Goal: Navigation & Orientation: Find specific page/section

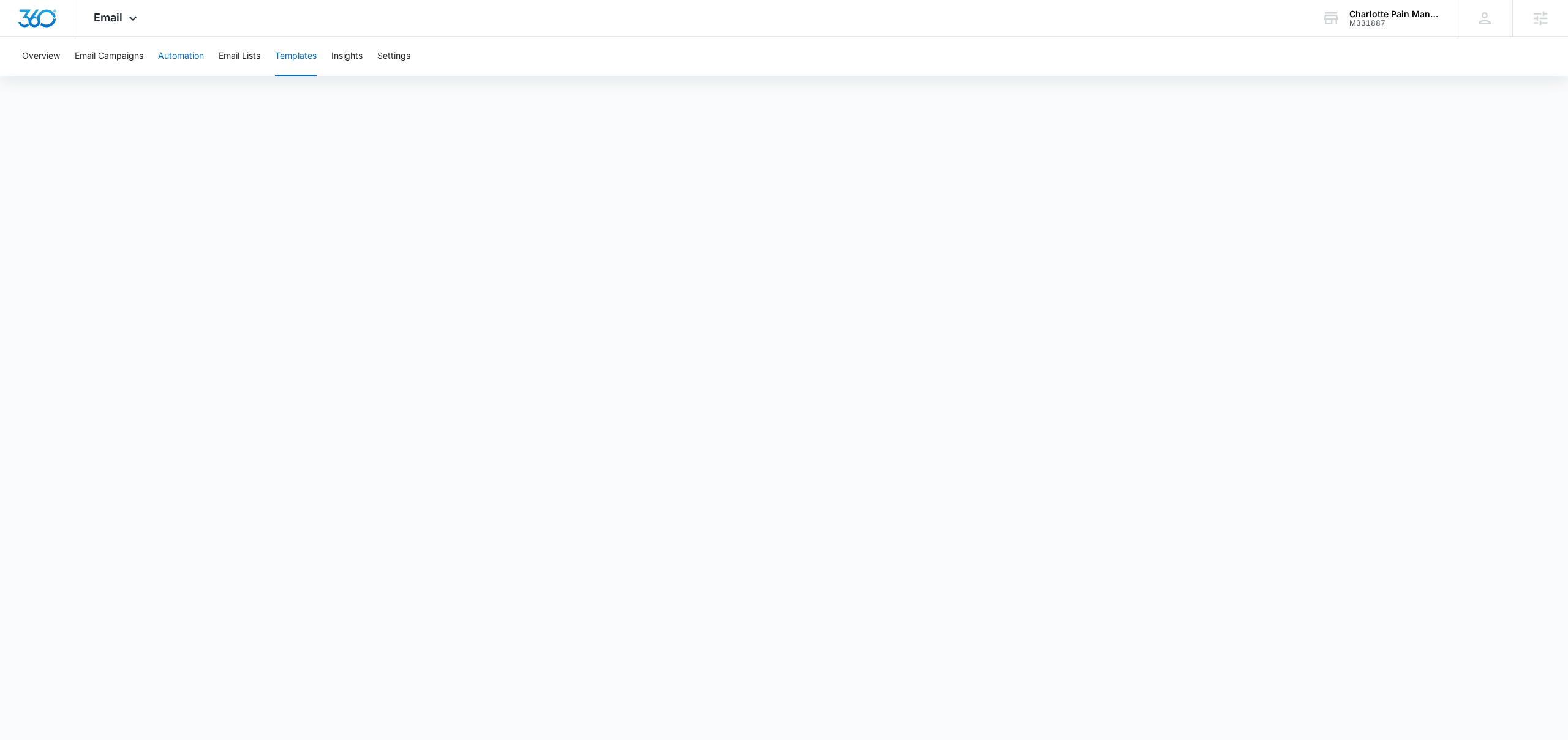
click at [178, 60] on button "Automation" at bounding box center [181, 56] width 46 height 39
click at [287, 55] on button "Templates" at bounding box center [296, 56] width 42 height 39
click at [125, 19] on icon at bounding box center [132, 21] width 15 height 15
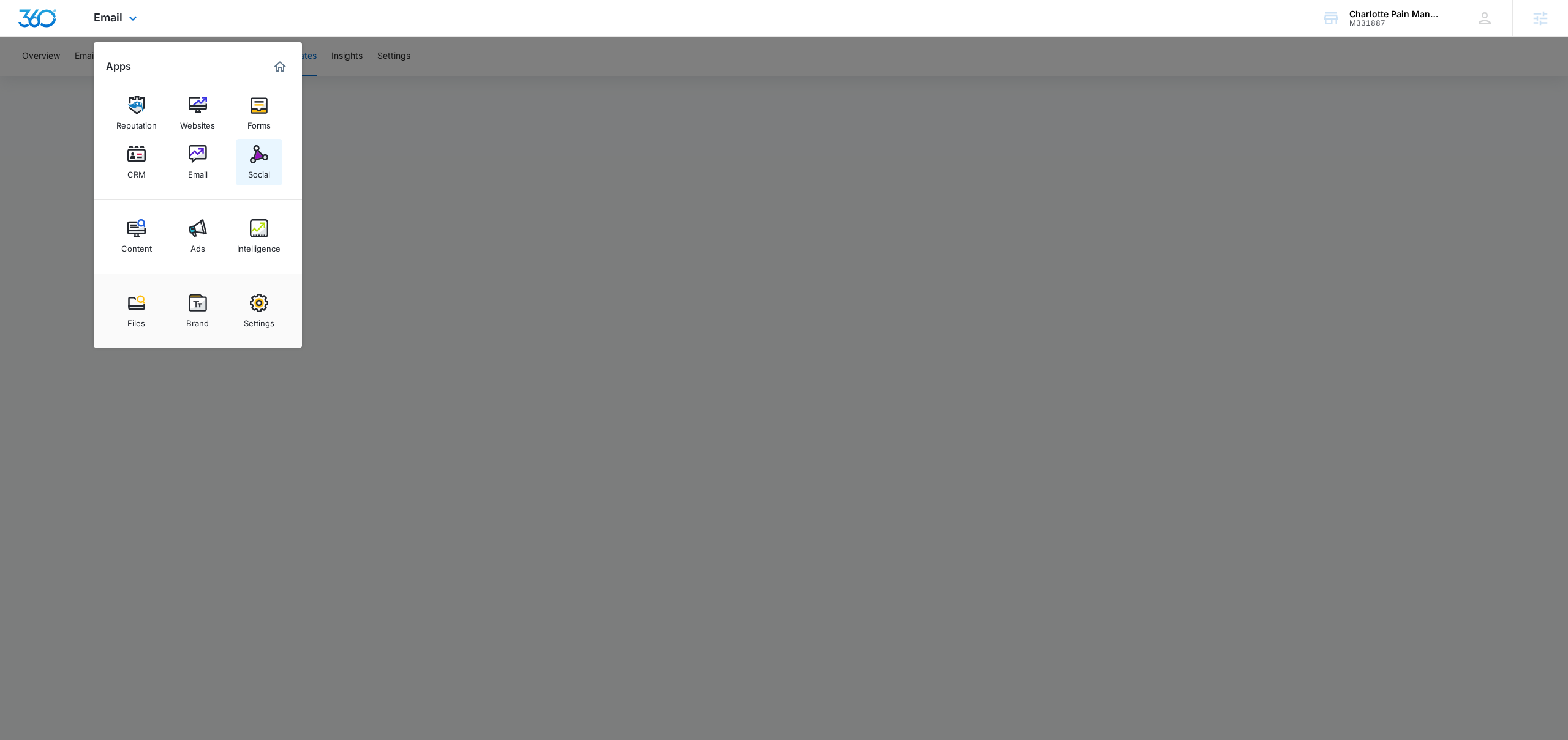
click at [264, 154] on img at bounding box center [259, 154] width 19 height 19
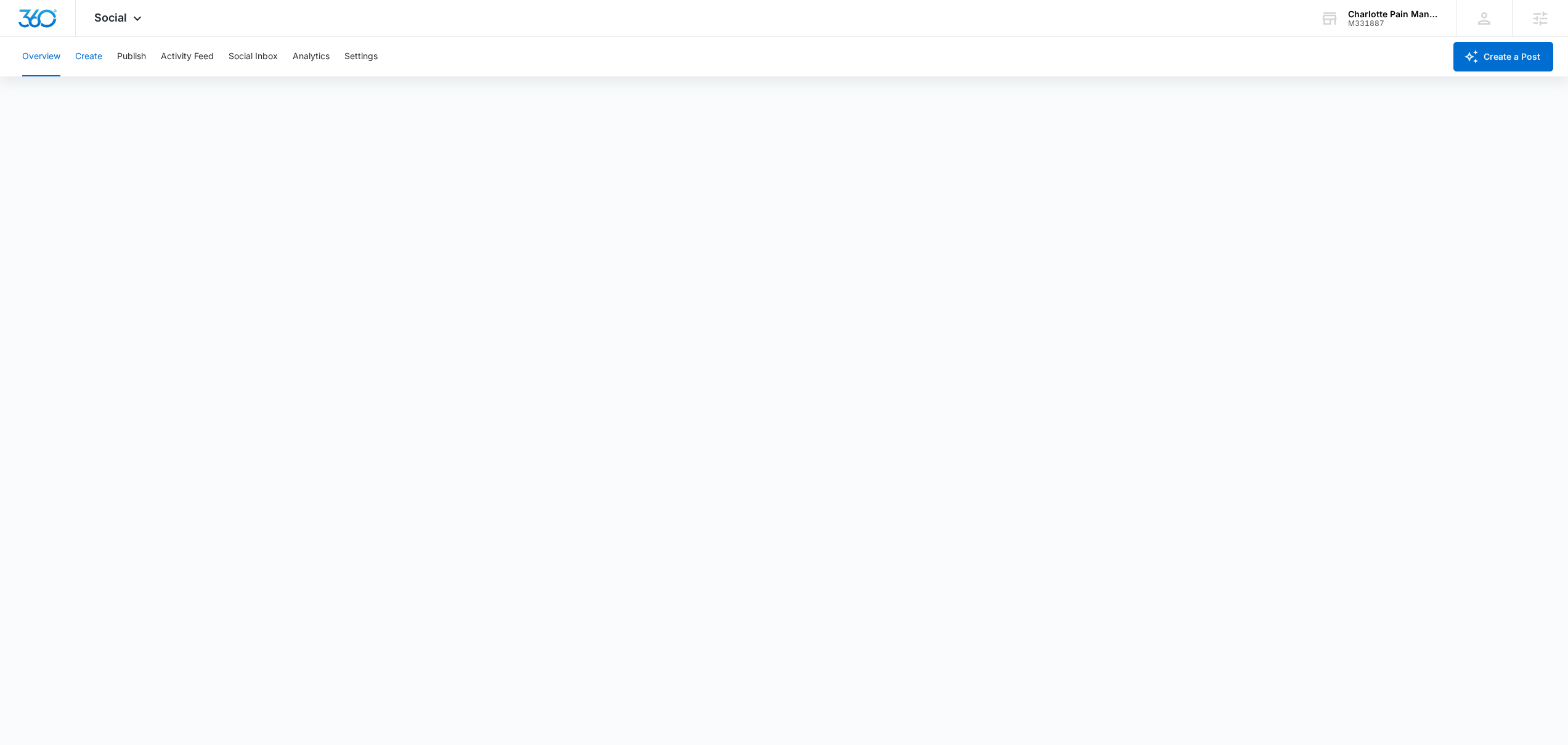
click at [93, 56] on button "Create" at bounding box center [89, 56] width 27 height 39
click at [41, 64] on button "Overview" at bounding box center [41, 56] width 38 height 39
click at [91, 57] on button "Create" at bounding box center [89, 56] width 27 height 39
click at [135, 52] on button "Publish" at bounding box center [131, 56] width 29 height 39
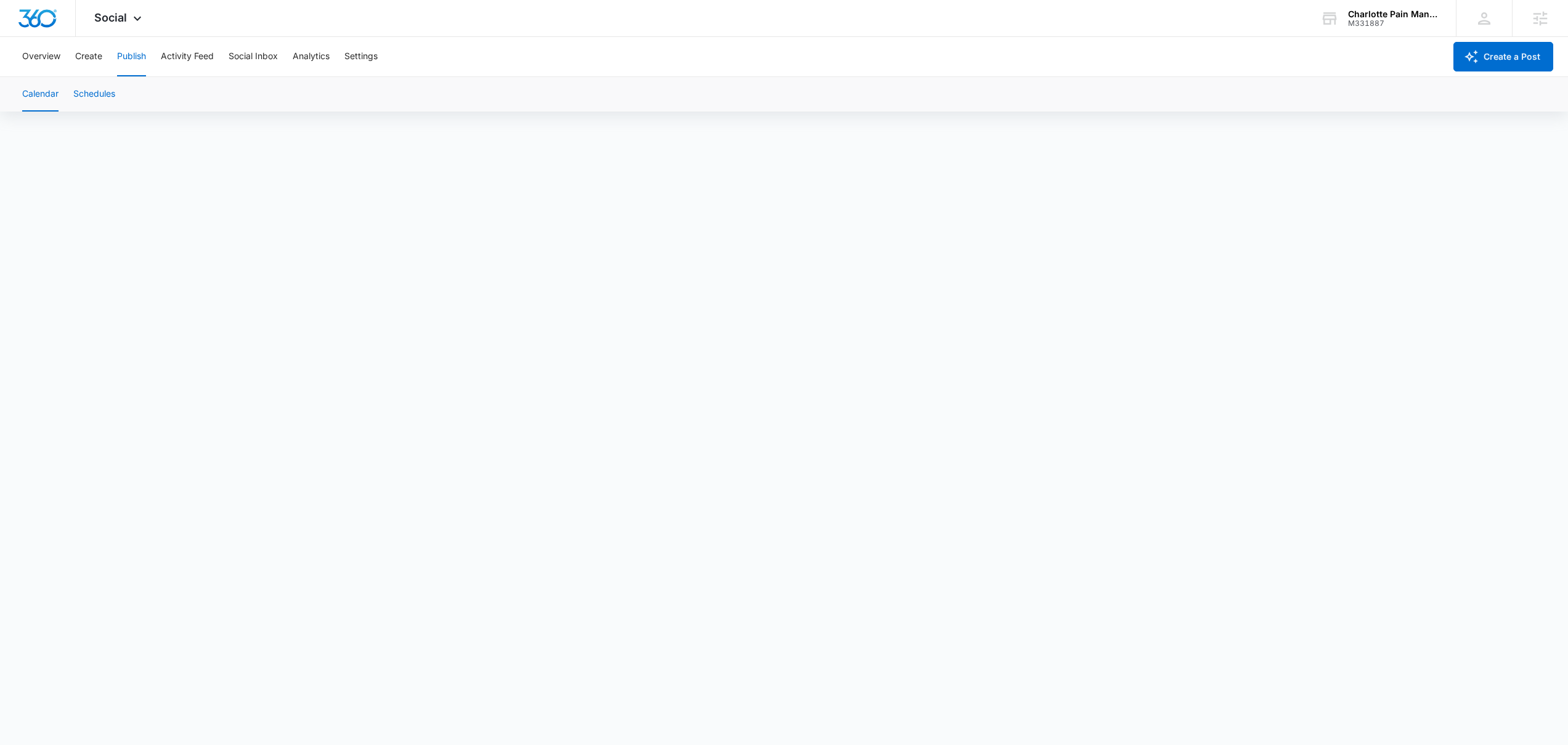
click at [89, 97] on button "Schedules" at bounding box center [94, 95] width 42 height 35
click at [39, 97] on button "Calendar" at bounding box center [40, 95] width 36 height 35
click at [121, 19] on span "Social" at bounding box center [110, 17] width 33 height 13
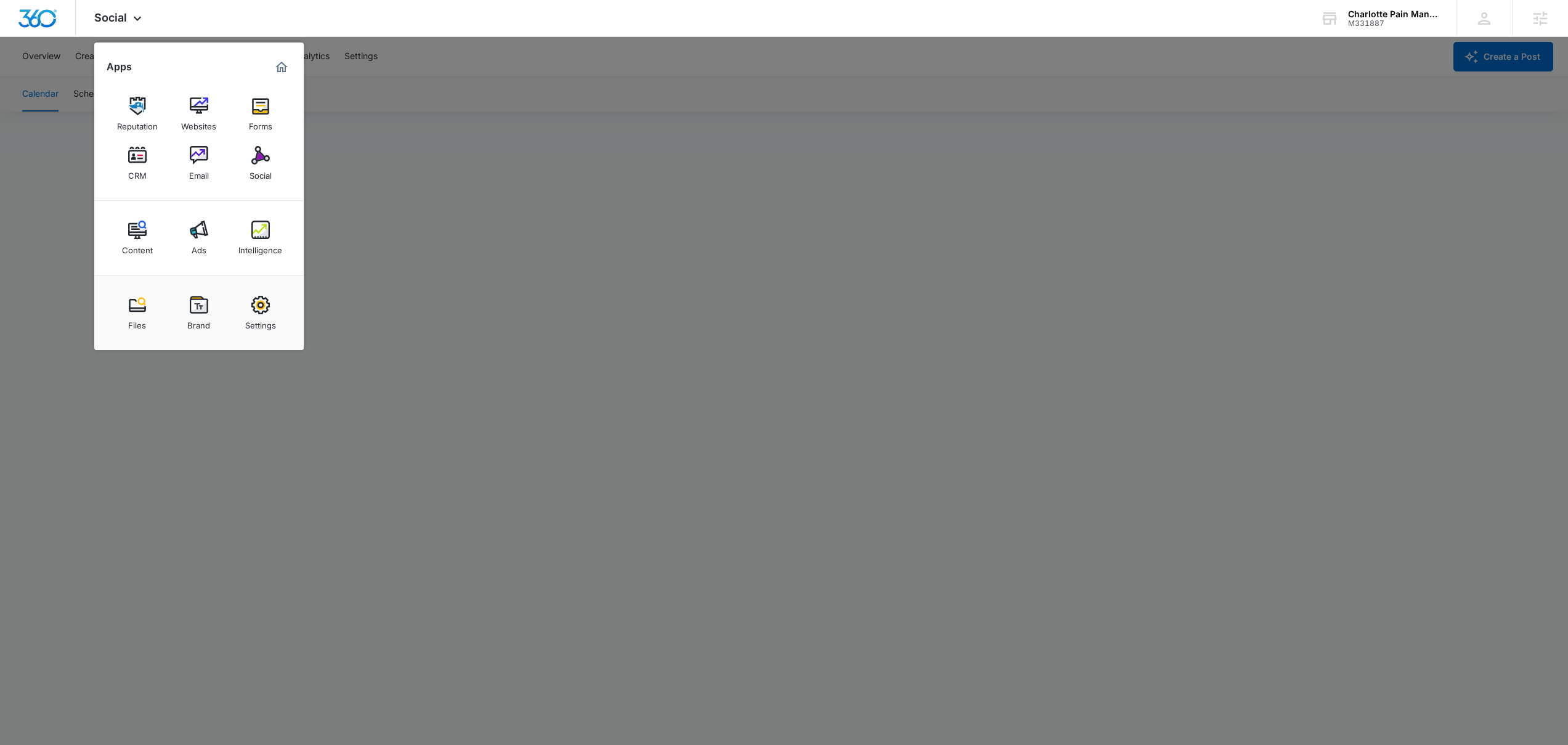
click at [505, 151] on div at bounding box center [784, 372] width 1568 height 745
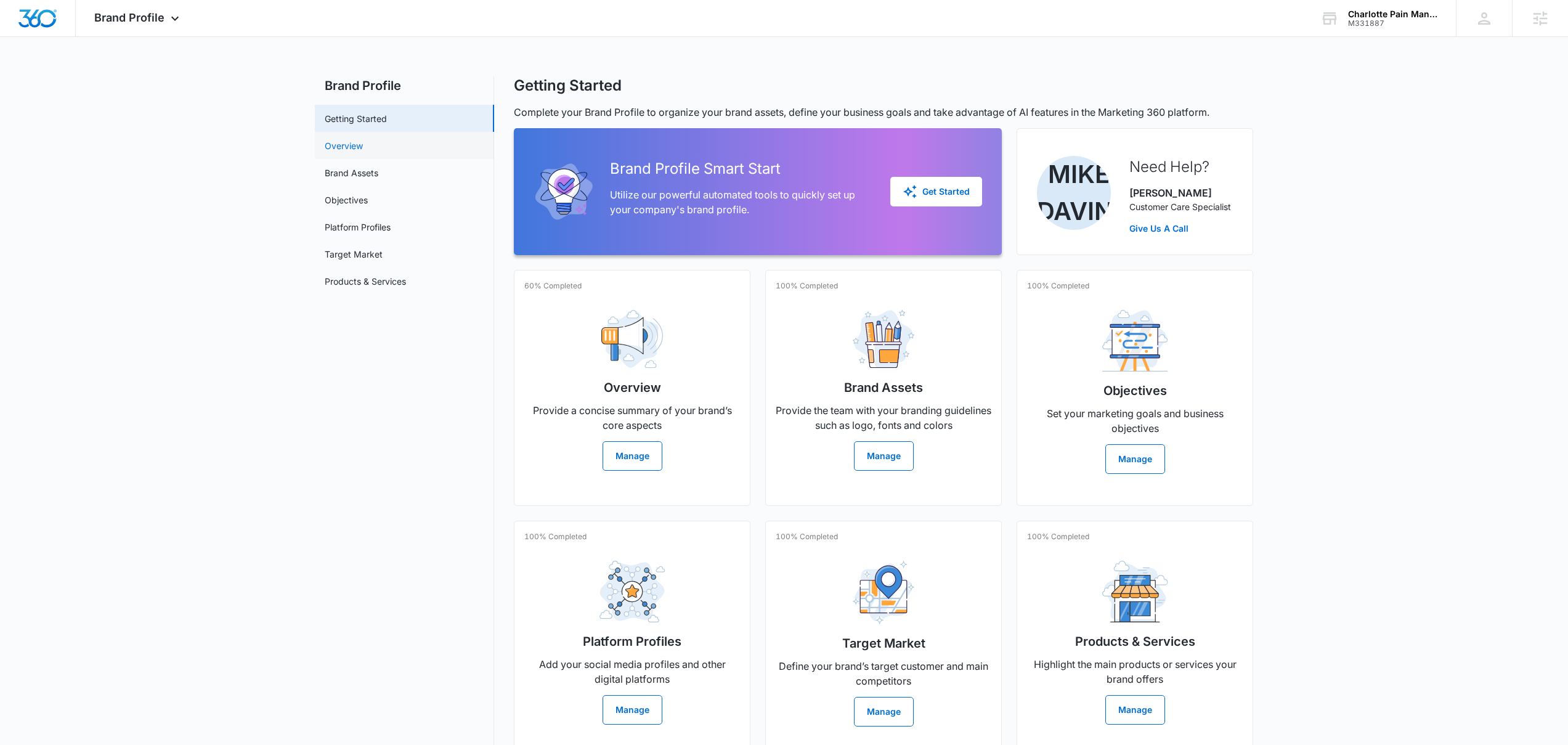
click at [363, 150] on link "Overview" at bounding box center [344, 146] width 38 height 13
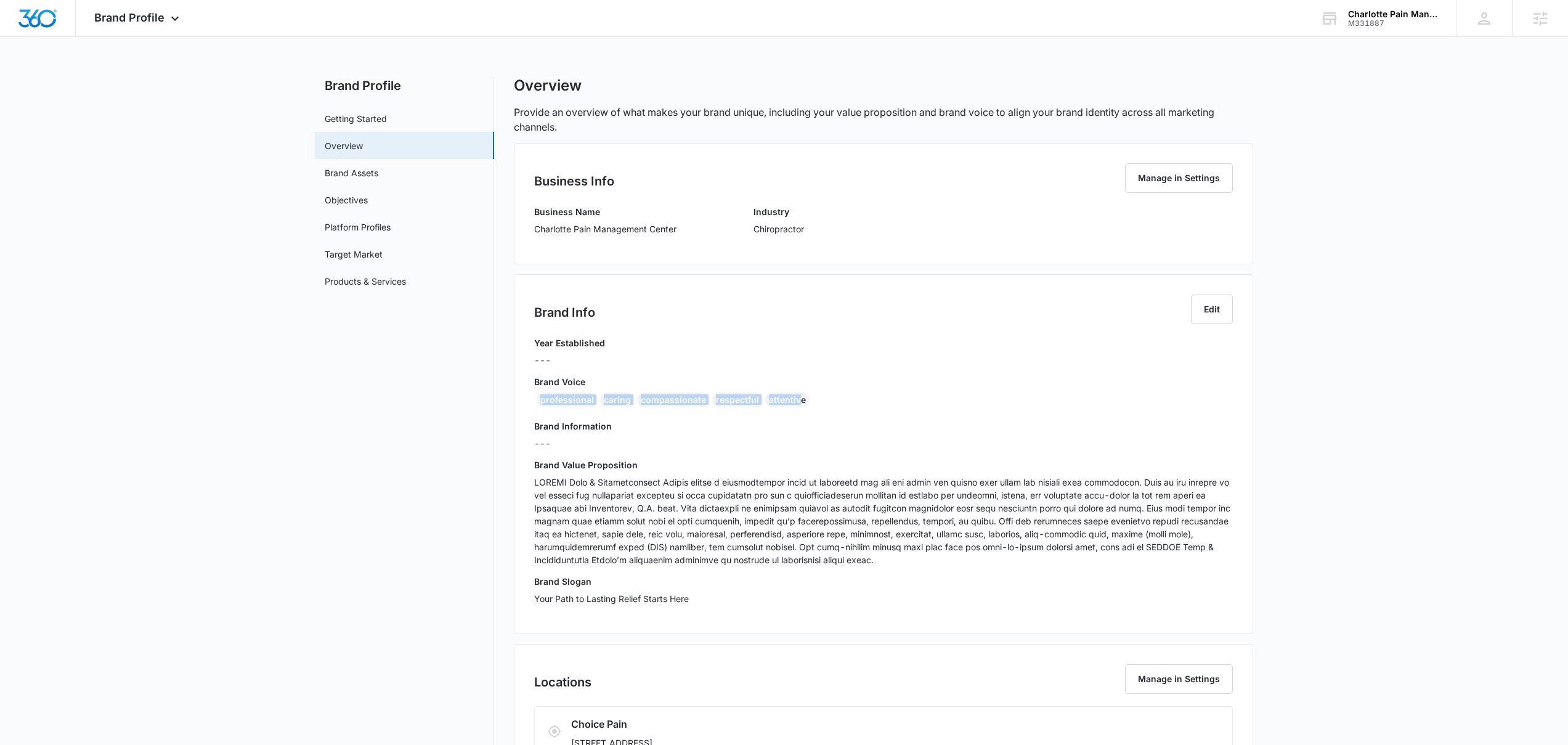
drag, startPoint x: 797, startPoint y: 402, endPoint x: 539, endPoint y: 397, distance: 258.0
click at [539, 397] on div "professional caring compassionate respectful attentive" at bounding box center [884, 402] width 699 height 20
click at [816, 411] on div "professional caring compassionate respectful attentive" at bounding box center [884, 402] width 699 height 20
drag, startPoint x: 805, startPoint y: 404, endPoint x: 537, endPoint y: 401, distance: 268.0
click at [537, 401] on div "professional caring compassionate respectful attentive" at bounding box center [884, 402] width 699 height 20
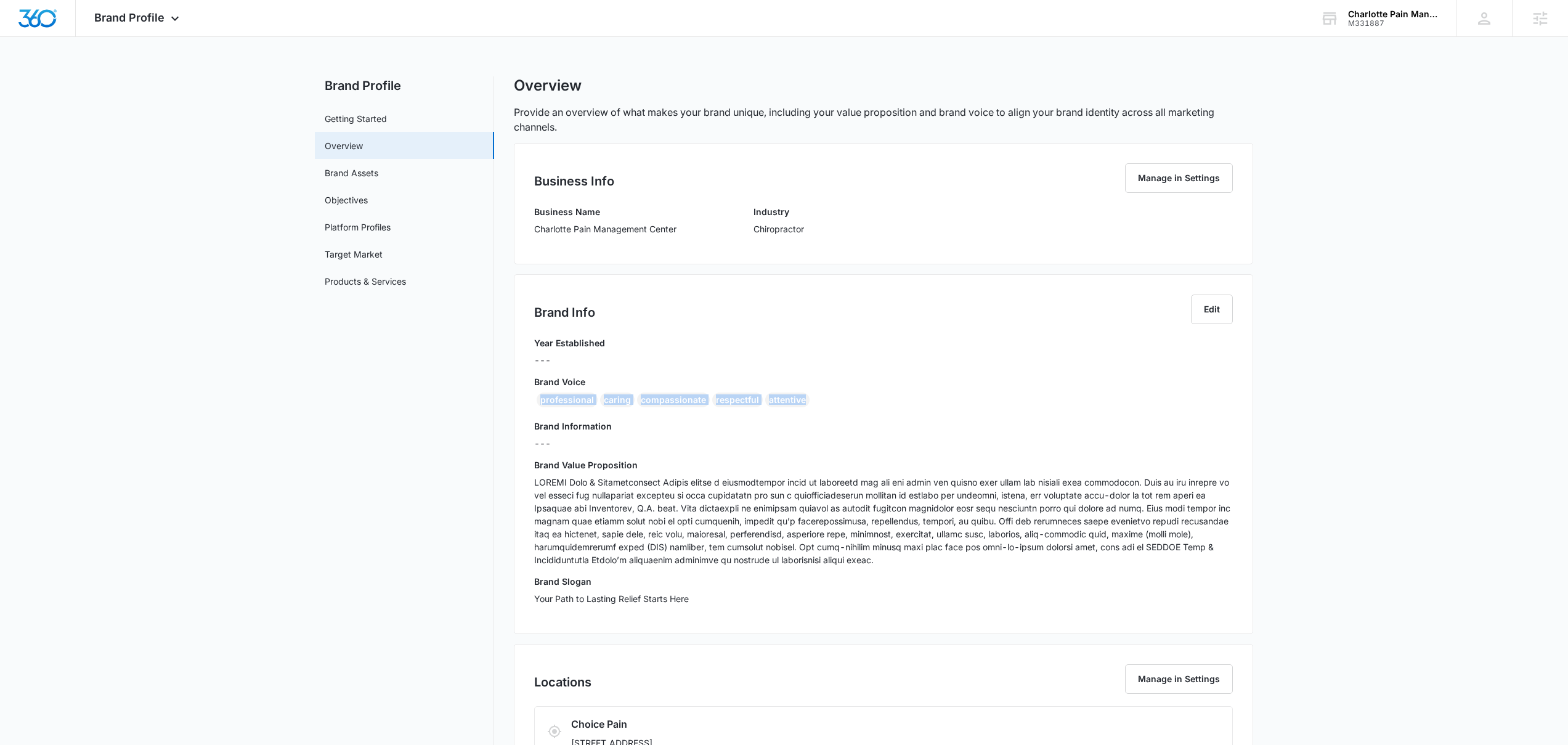
copy div "professional caring compassionate respectful attentive"
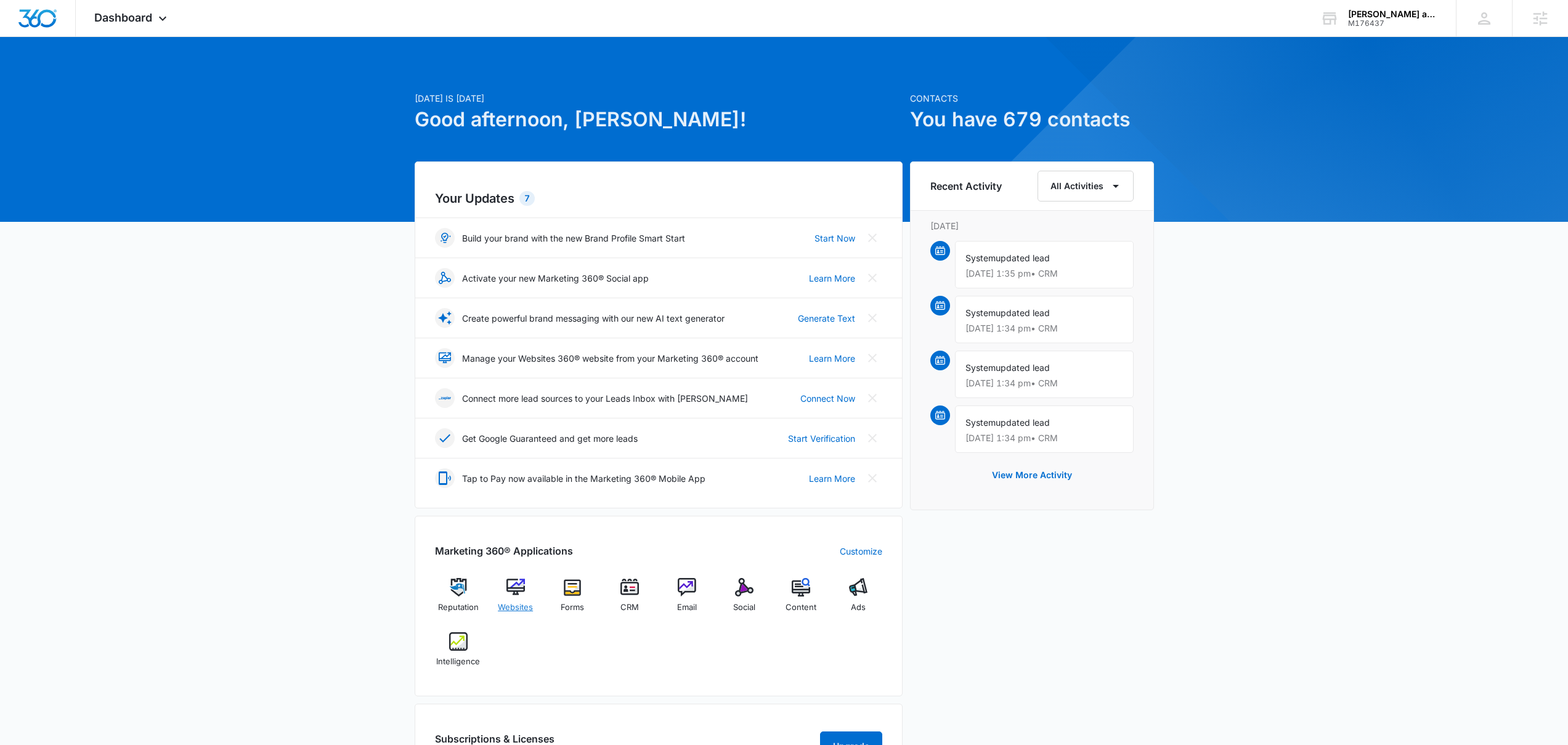
click at [519, 589] on img at bounding box center [516, 587] width 19 height 19
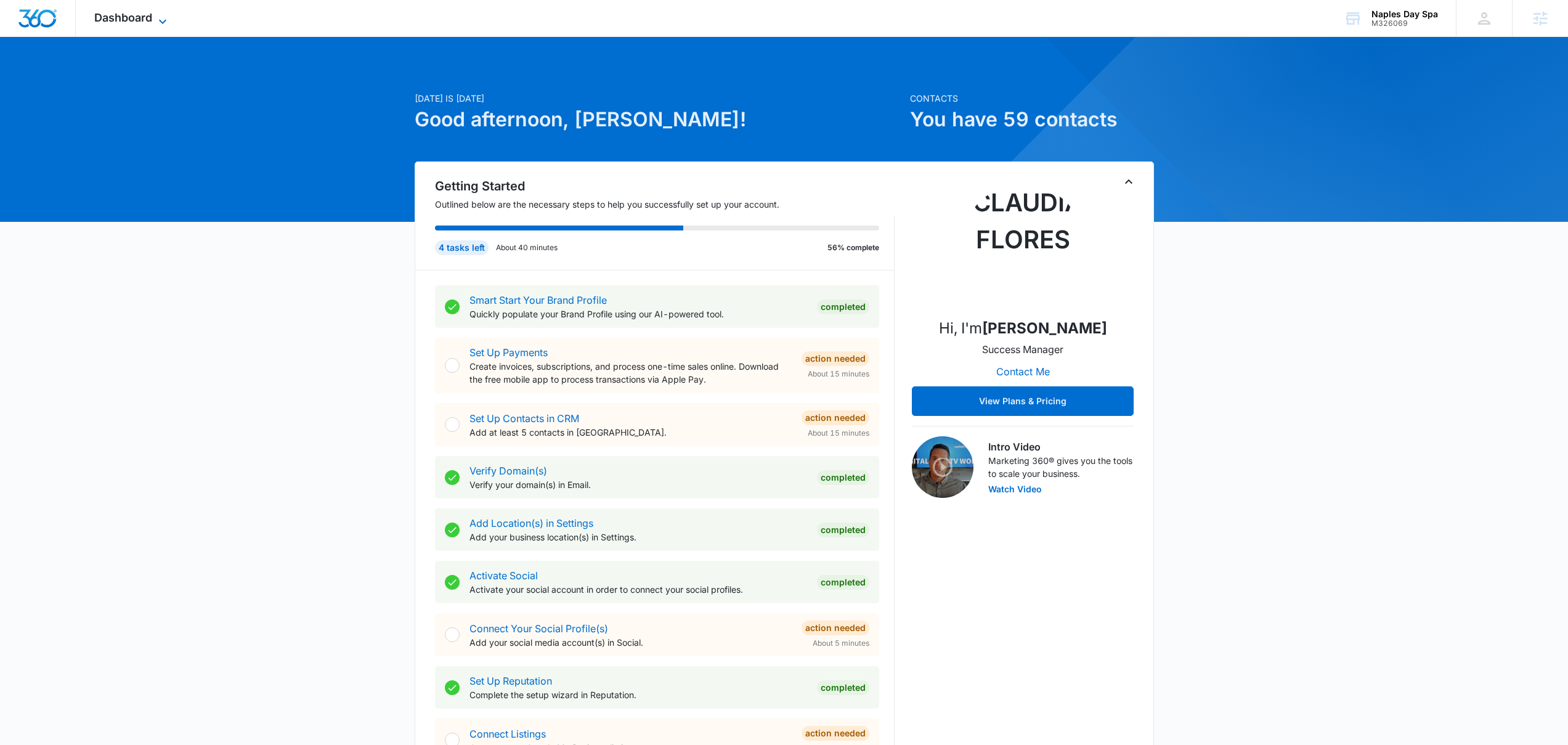
click at [142, 16] on span "Dashboard" at bounding box center [123, 17] width 58 height 13
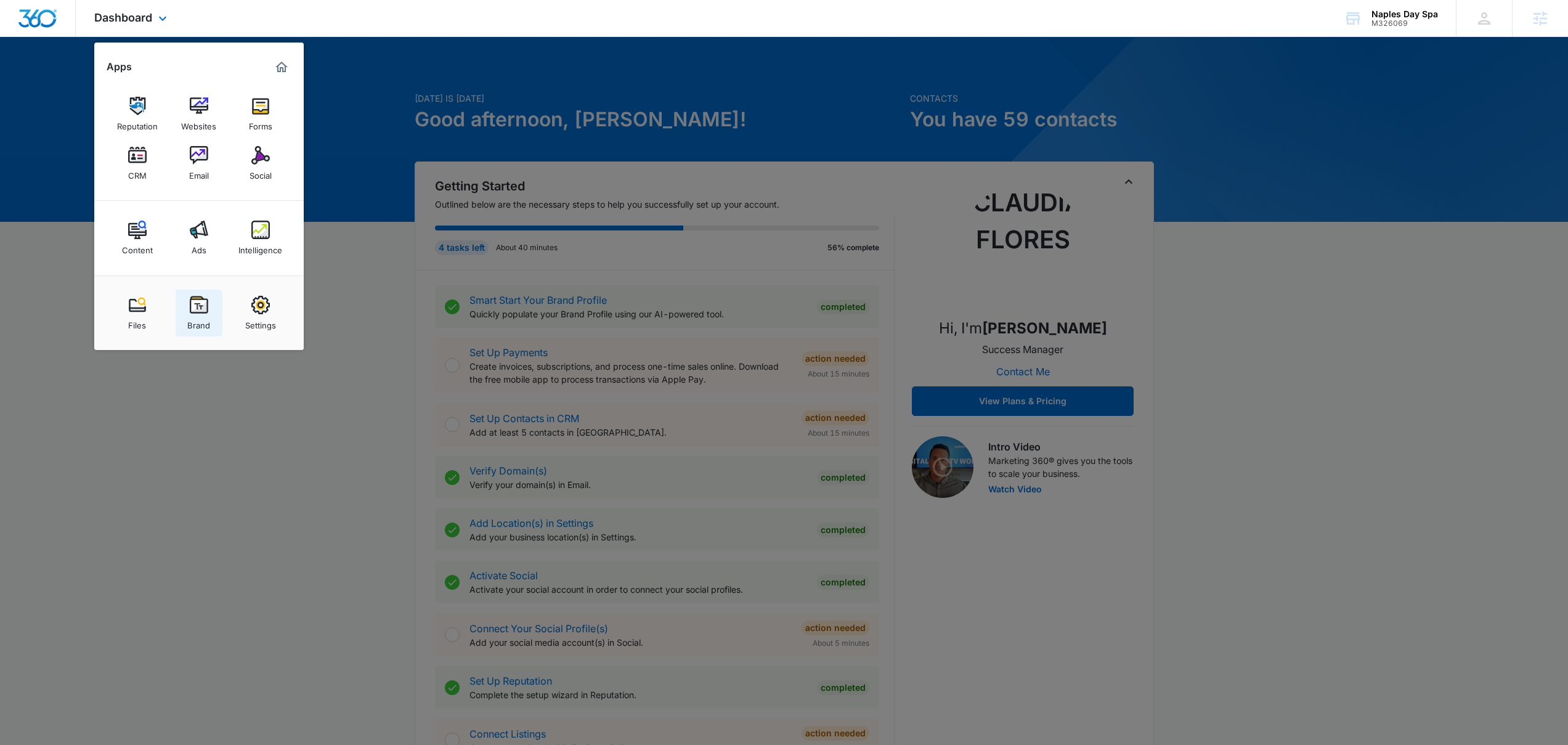
click at [192, 311] on img at bounding box center [199, 305] width 19 height 19
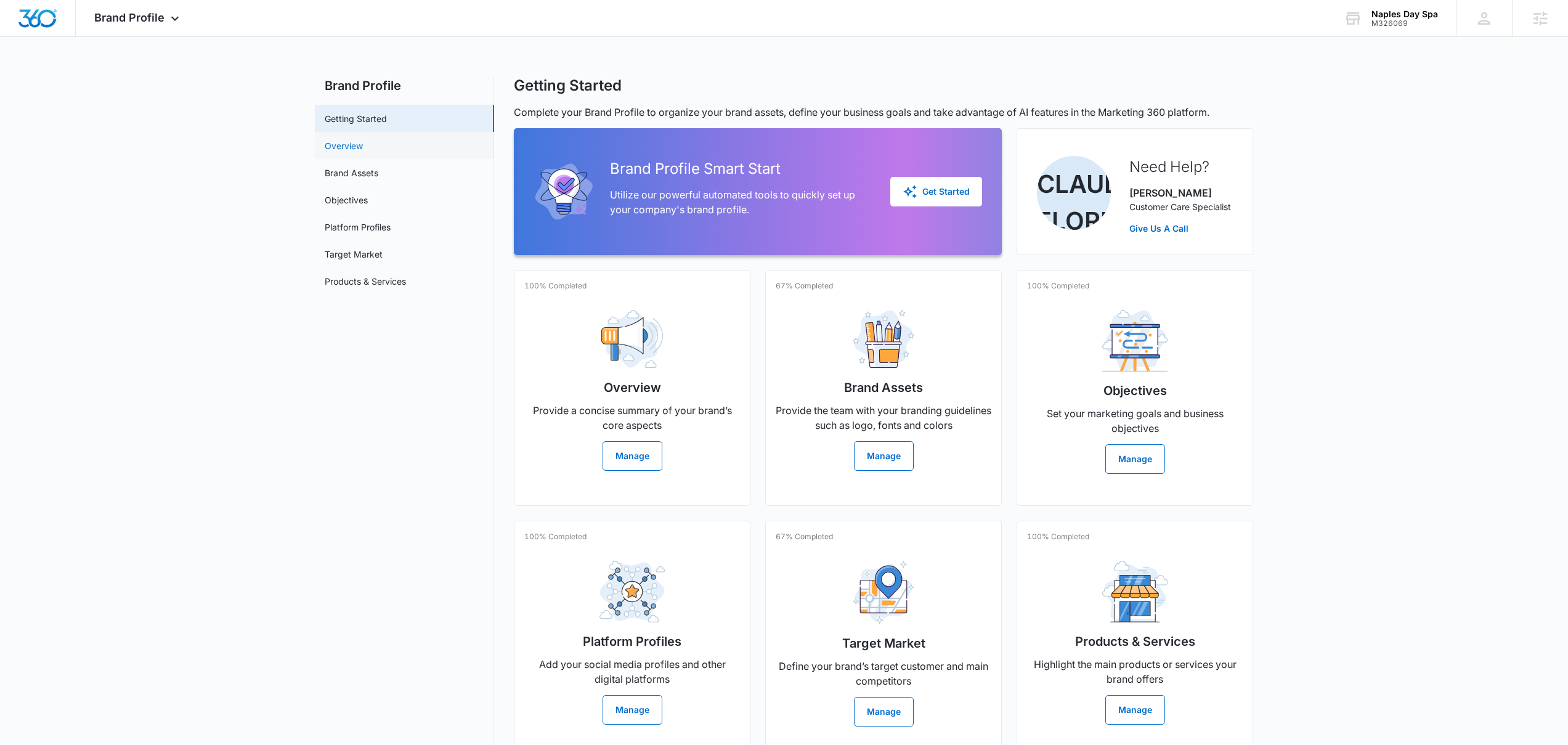
click at [360, 152] on link "Overview" at bounding box center [344, 146] width 38 height 13
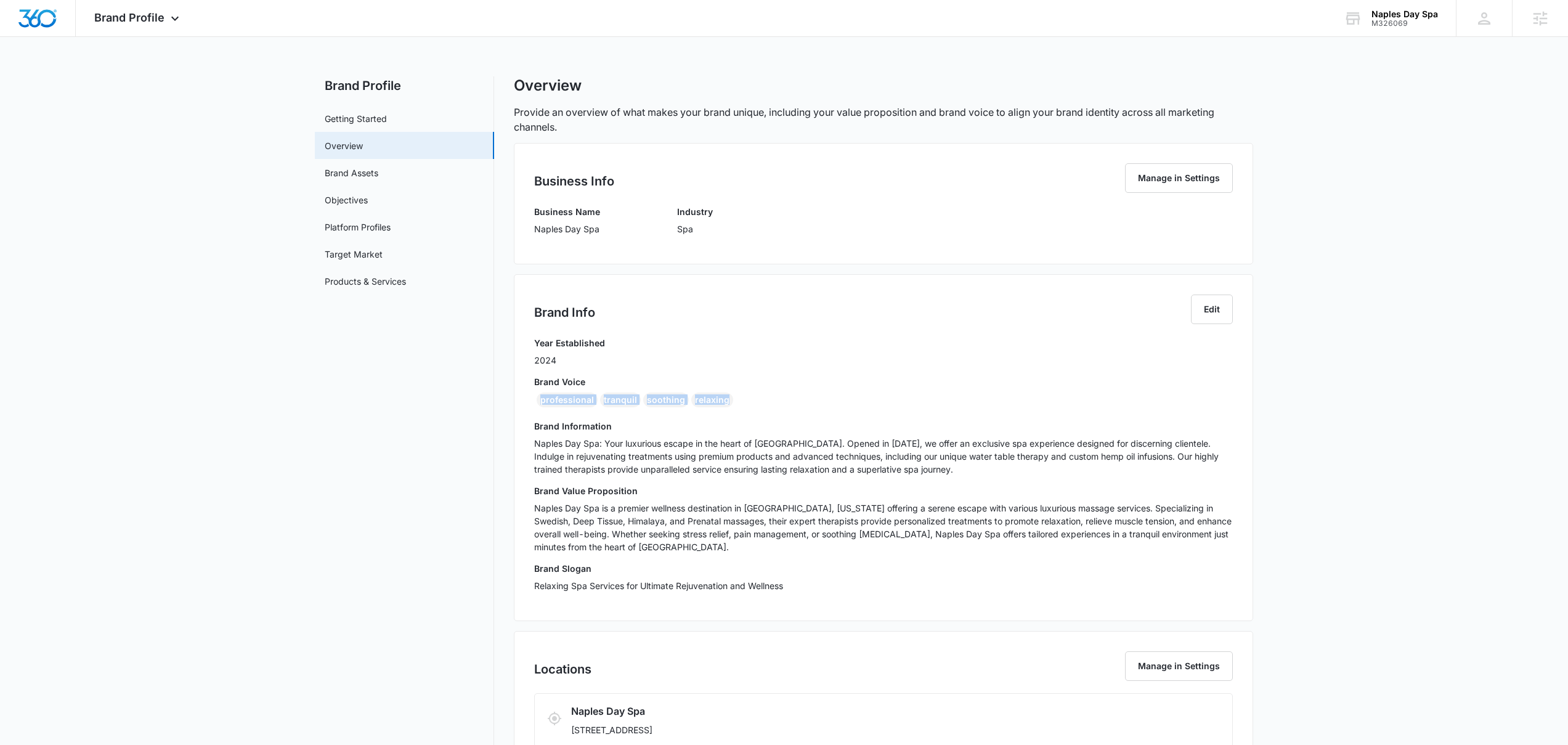
drag, startPoint x: 647, startPoint y: 402, endPoint x: 537, endPoint y: 403, distance: 110.0
click at [537, 403] on div "professional tranquil soothing relaxing" at bounding box center [884, 402] width 699 height 20
click at [139, 19] on span "Brand Profile" at bounding box center [129, 17] width 70 height 13
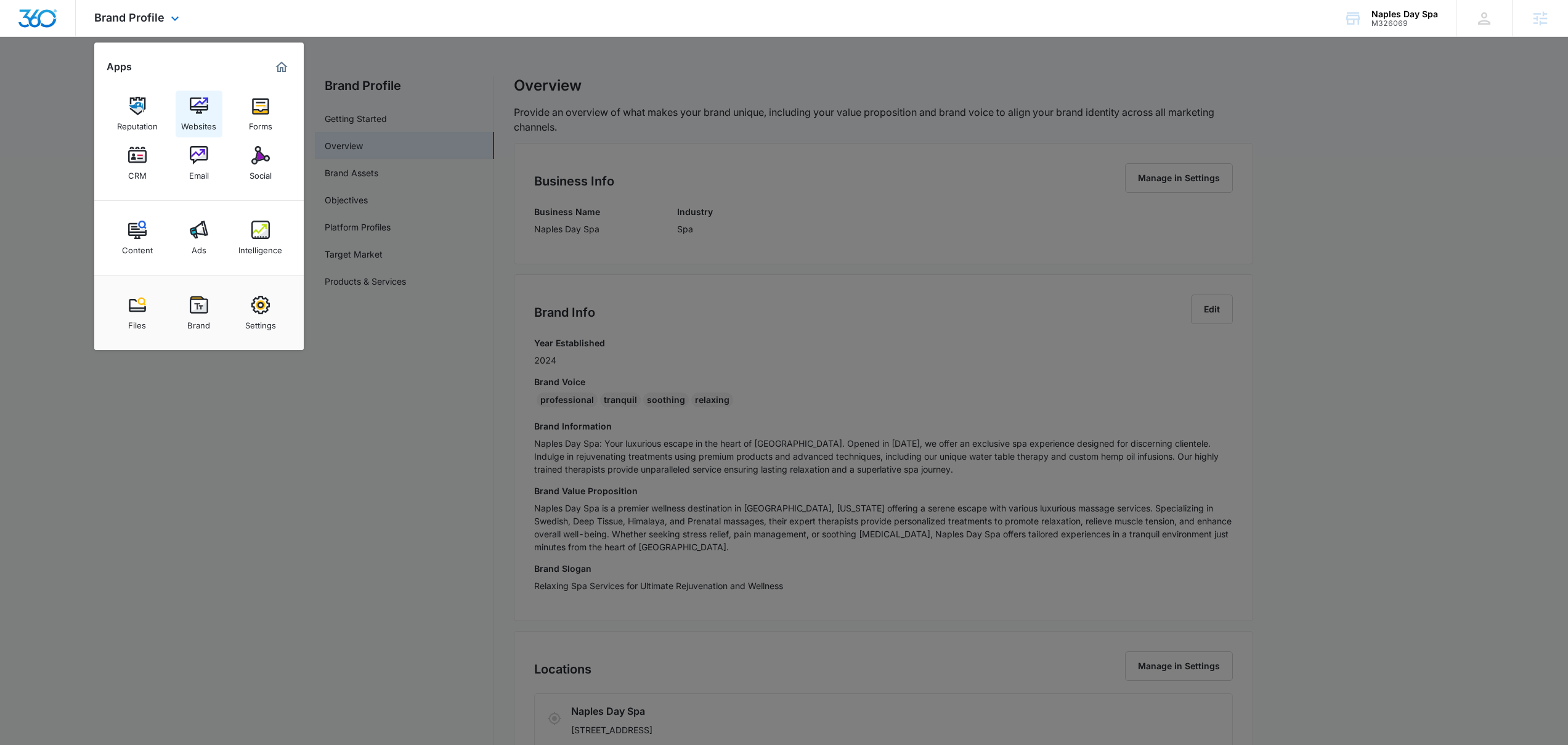
click at [203, 118] on div "Websites" at bounding box center [198, 123] width 35 height 16
